Goal: Task Accomplishment & Management: Use online tool/utility

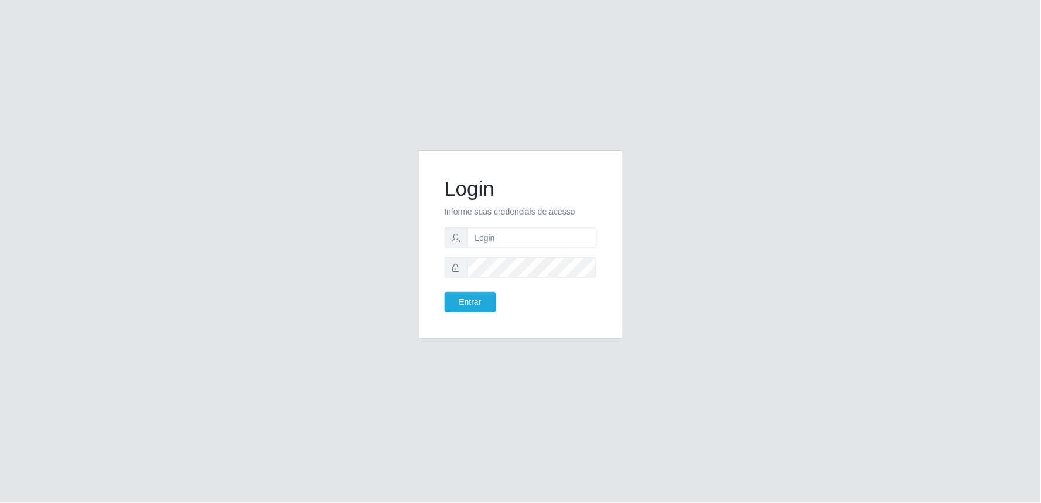
type input "[EMAIL_ADDRESS][DOMAIN_NAME]"
click at [445, 292] on button "Entrar" at bounding box center [471, 302] width 52 height 20
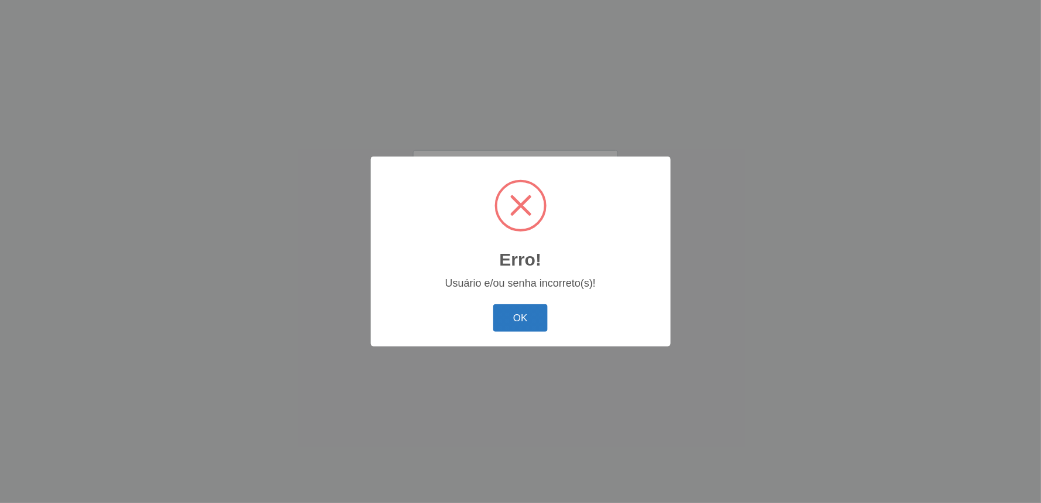
click at [523, 322] on button "OK" at bounding box center [520, 318] width 54 height 28
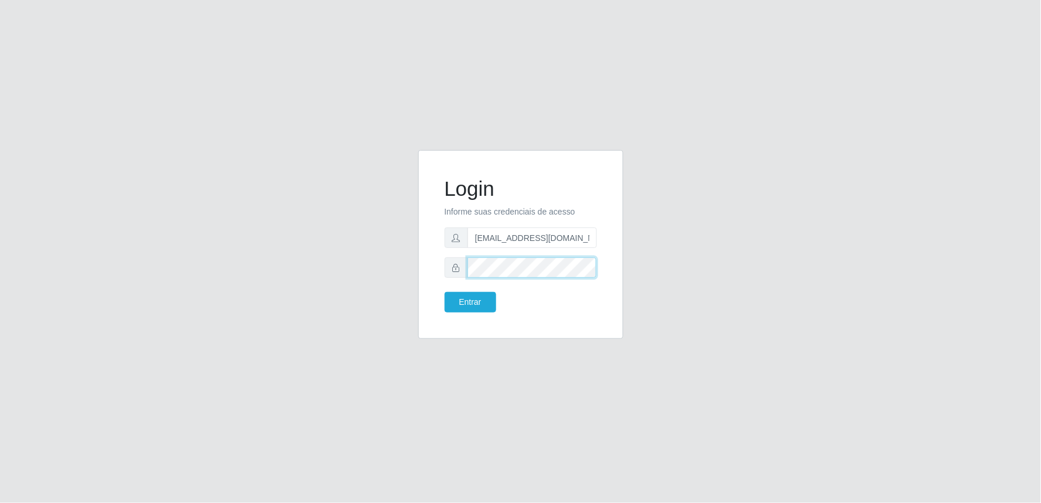
click at [445, 292] on button "Entrar" at bounding box center [471, 302] width 52 height 20
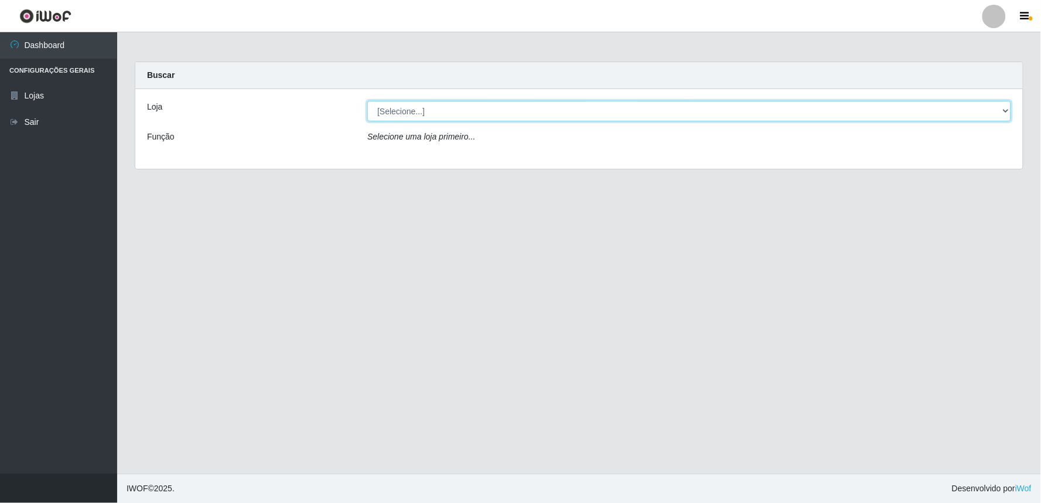
click at [1004, 108] on select "[Selecione...] Queiroz Atacadão - Ceará Mirim" at bounding box center [689, 111] width 644 height 20
select select "465"
click at [367, 101] on select "[Selecione...] Queiroz Atacadão - Ceará Mirim" at bounding box center [689, 111] width 644 height 20
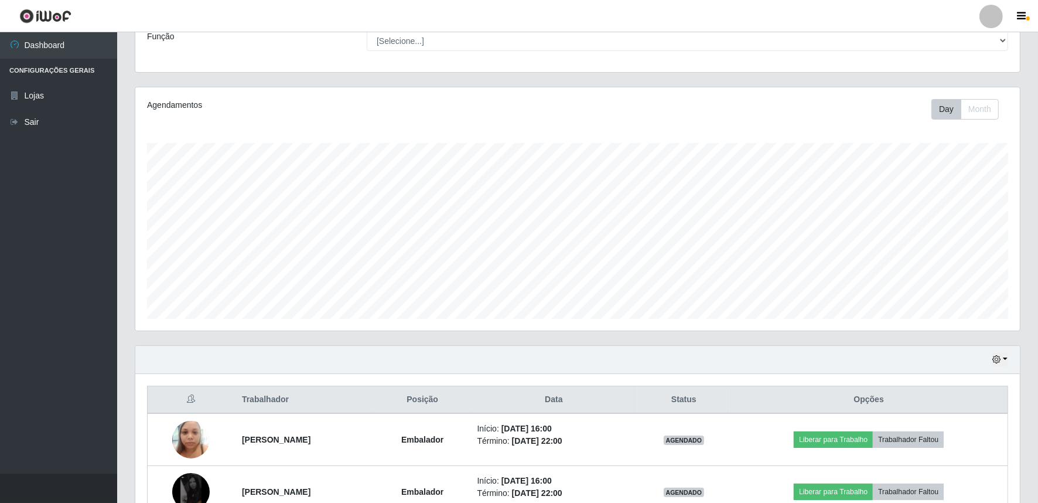
scroll to position [171, 0]
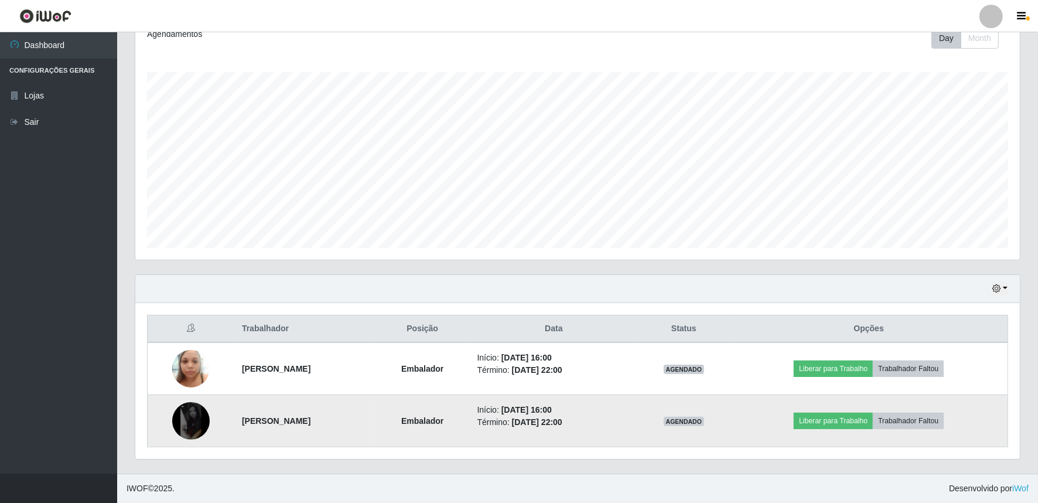
click at [179, 420] on img at bounding box center [190, 420] width 37 height 37
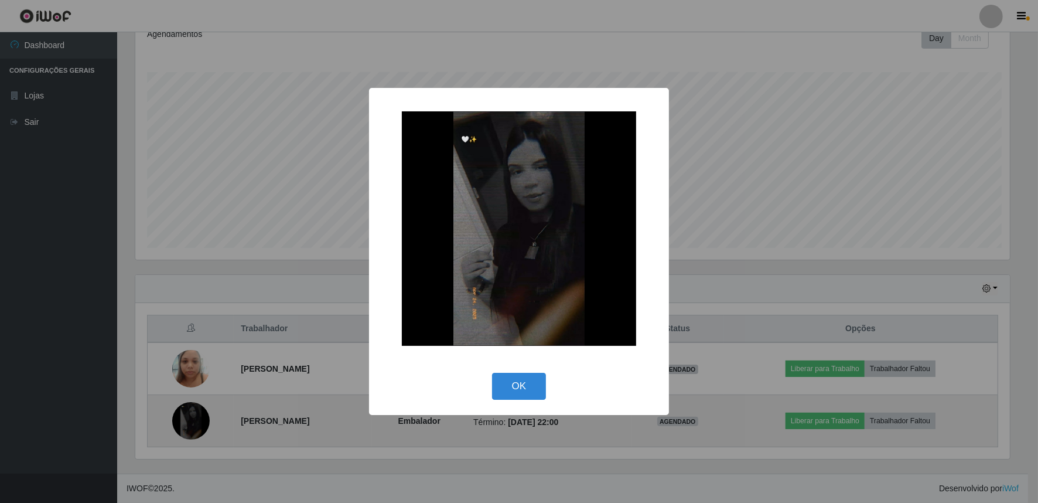
scroll to position [242, 877]
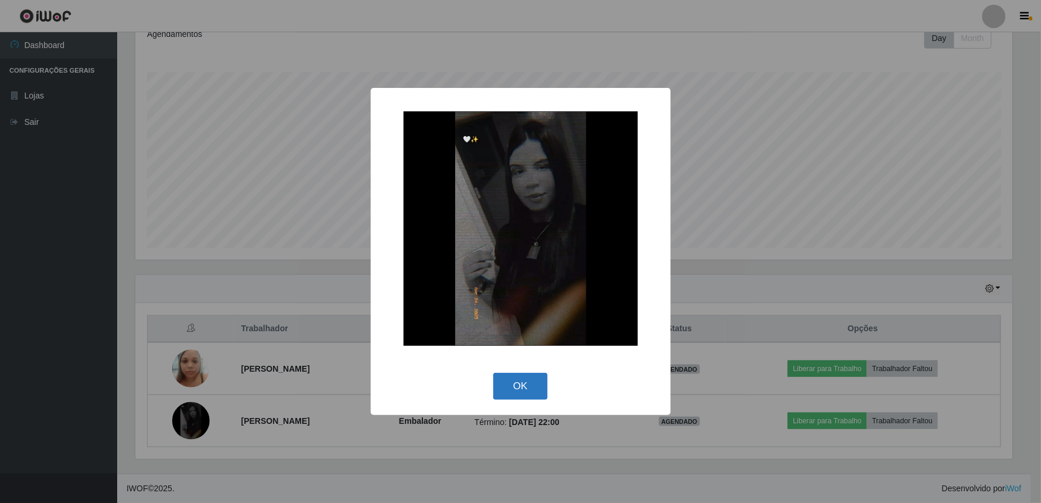
click at [526, 394] on button "OK" at bounding box center [520, 386] width 54 height 28
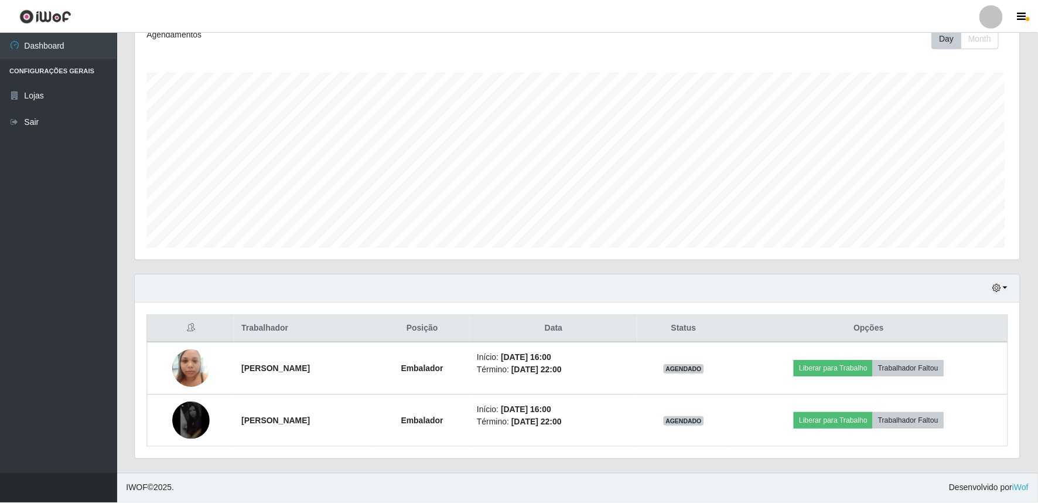
scroll to position [242, 884]
